Goal: Task Accomplishment & Management: Manage account settings

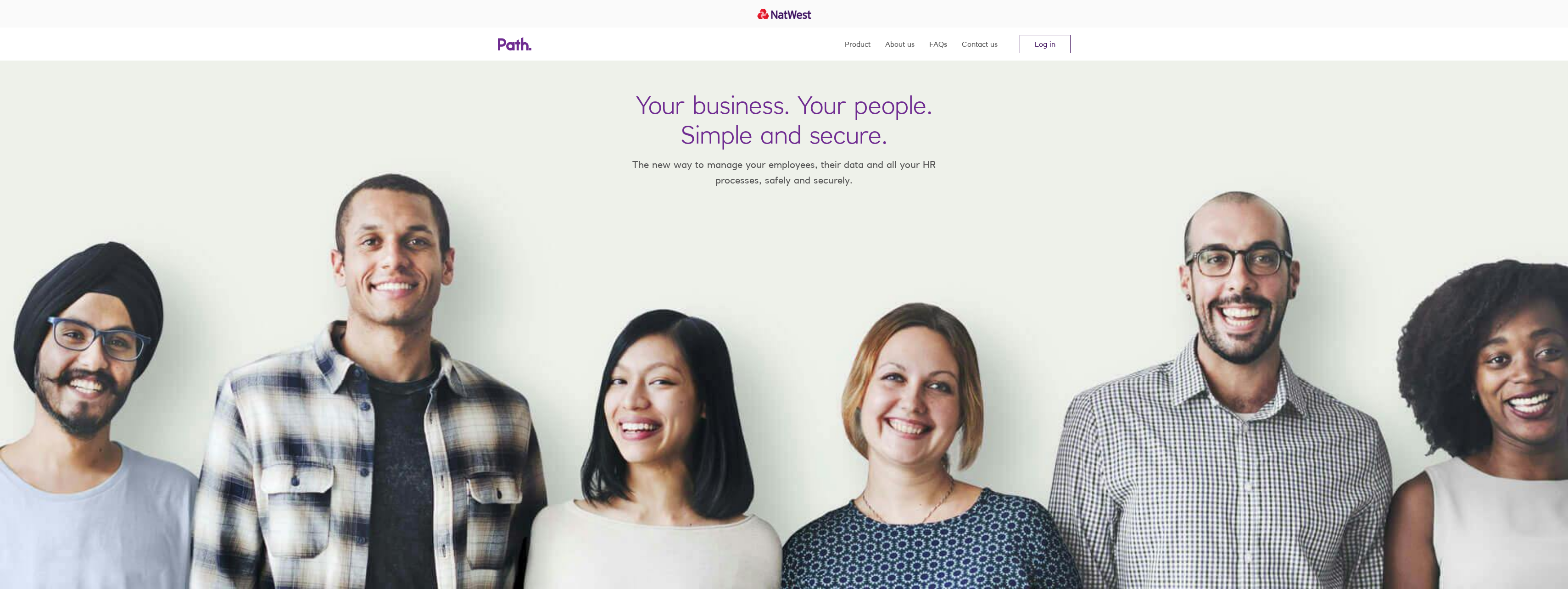
click at [1032, 43] on link "Log in" at bounding box center [1045, 44] width 51 height 18
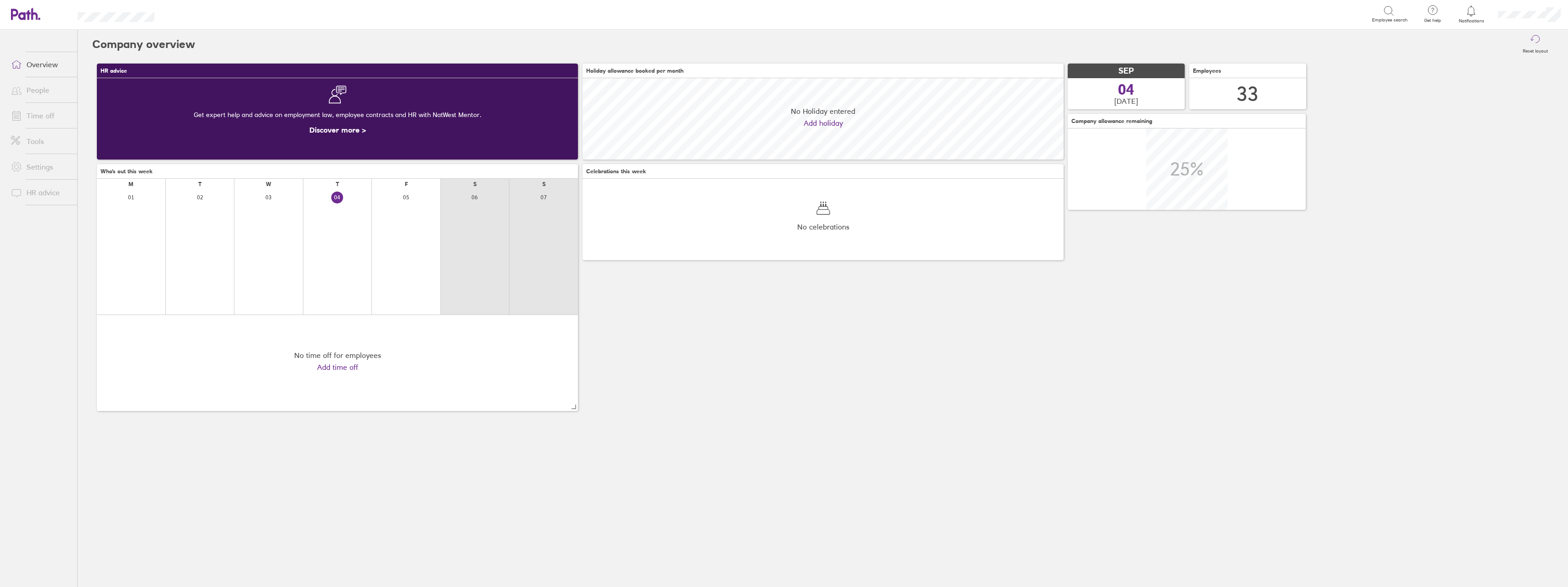
scroll to position [82, 481]
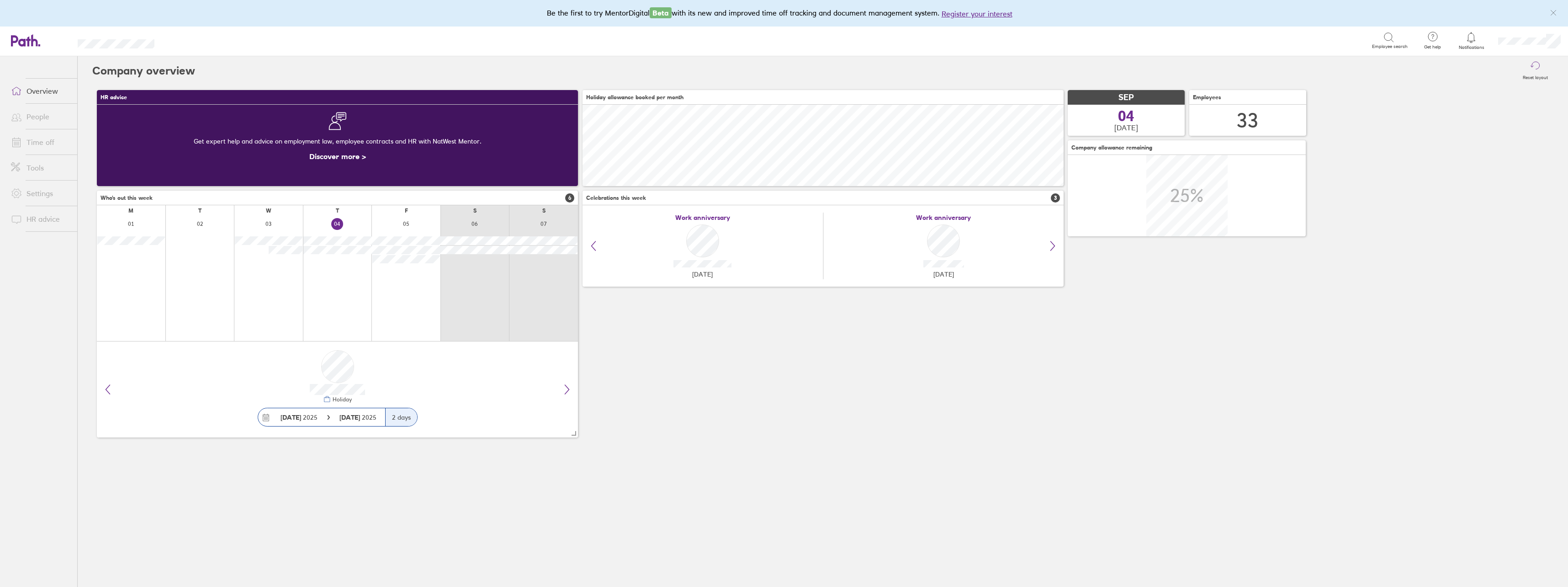
click at [44, 134] on link "Time off" at bounding box center [40, 142] width 74 height 18
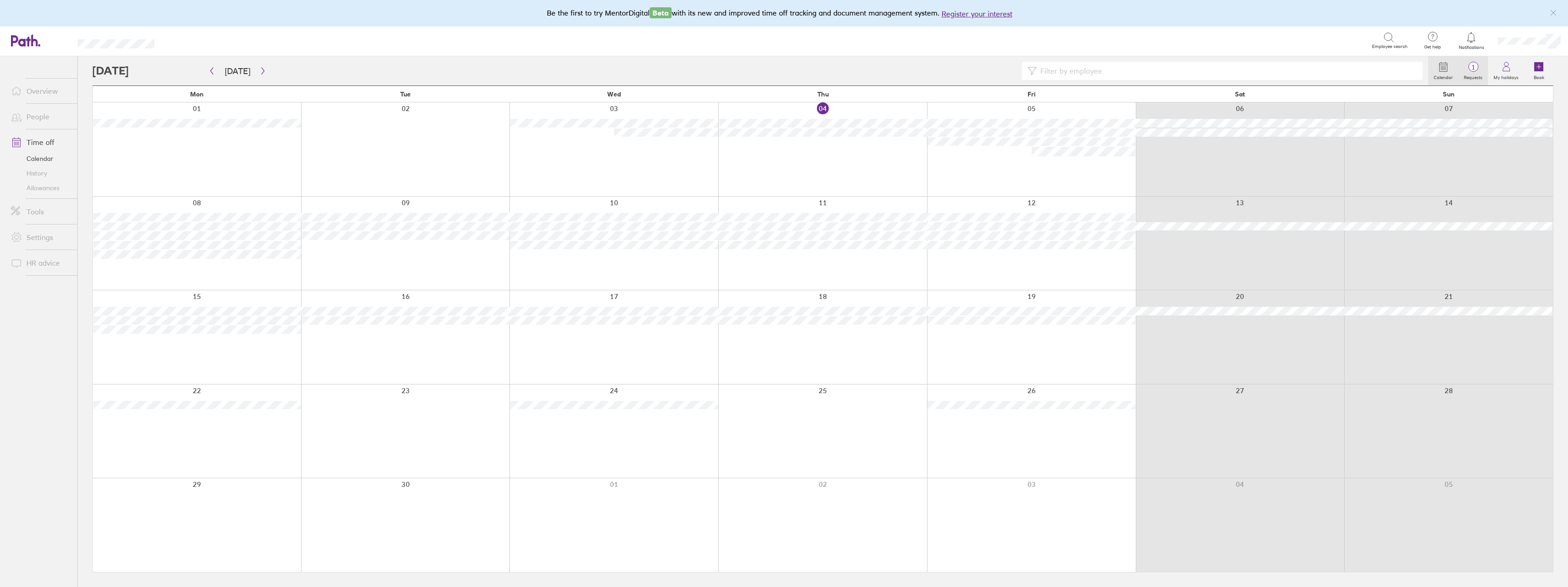
click at [1464, 79] on label "Requests" at bounding box center [1473, 77] width 30 height 9
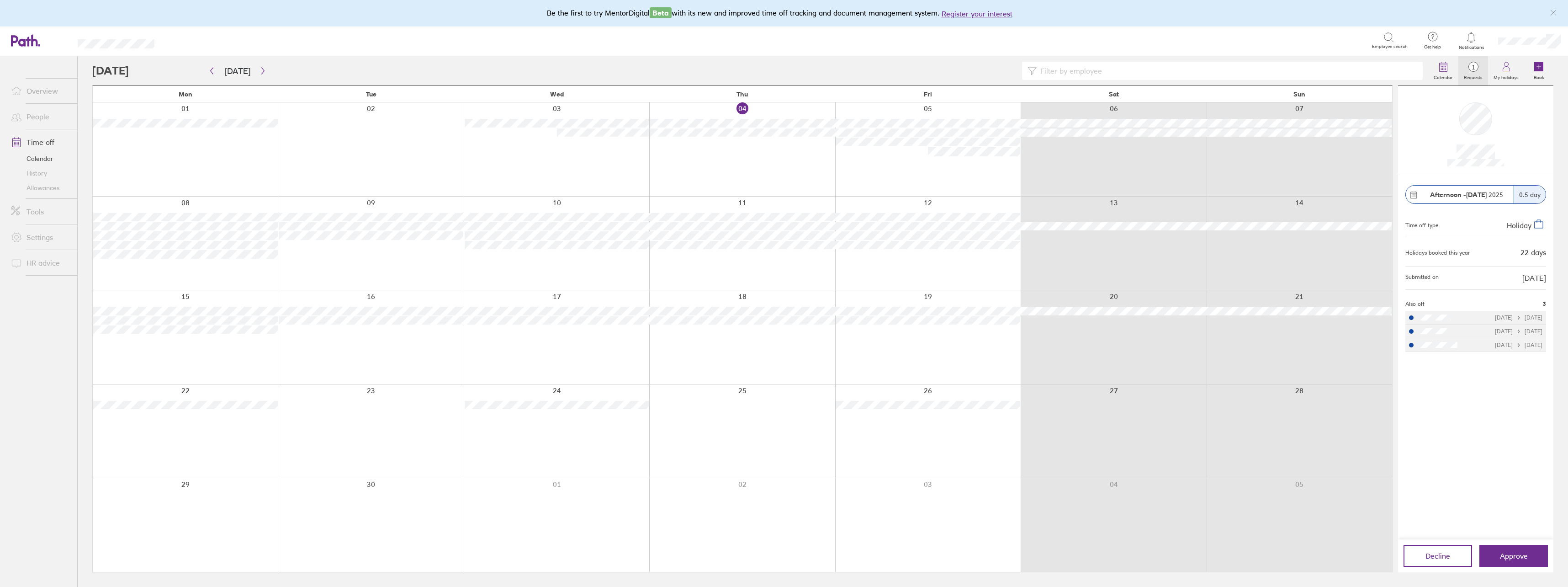
click at [1457, 155] on div at bounding box center [1475, 130] width 141 height 73
click at [1481, 512] on div "Afternoon - 05 Sep 2025 0.5 day Time off type Holiday Holidays booked this year…" at bounding box center [1475, 357] width 155 height 365
click at [1500, 550] on button "Approve" at bounding box center [1513, 556] width 69 height 22
